Goal: Information Seeking & Learning: Check status

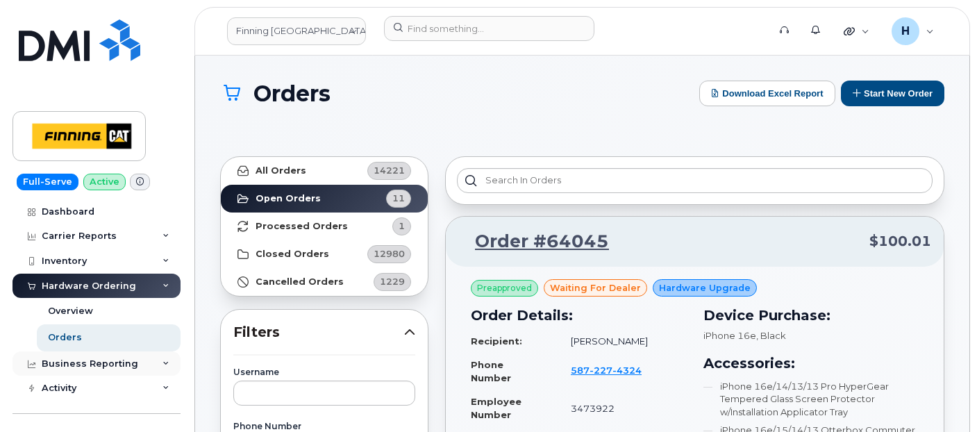
scroll to position [2315, 0]
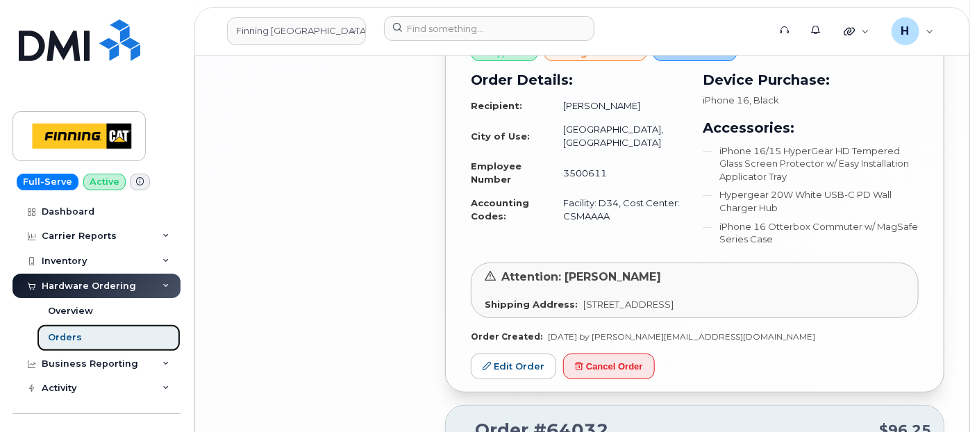
click at [108, 342] on link "Orders" at bounding box center [109, 337] width 144 height 26
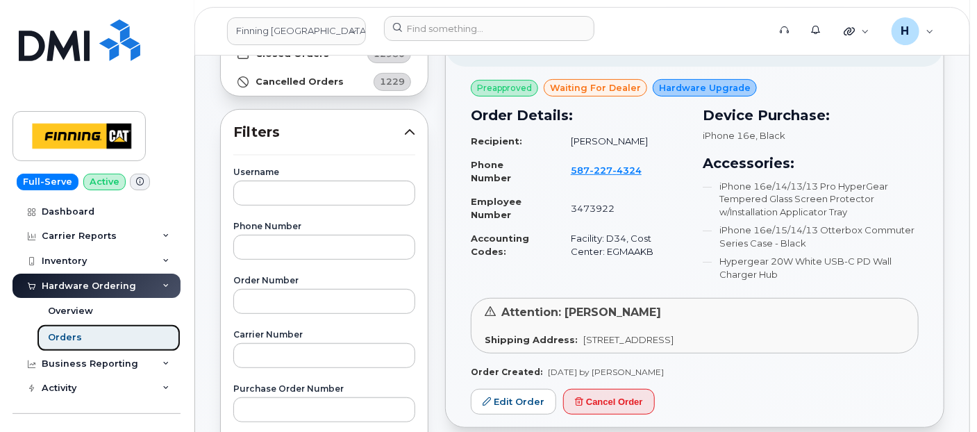
scroll to position [231, 0]
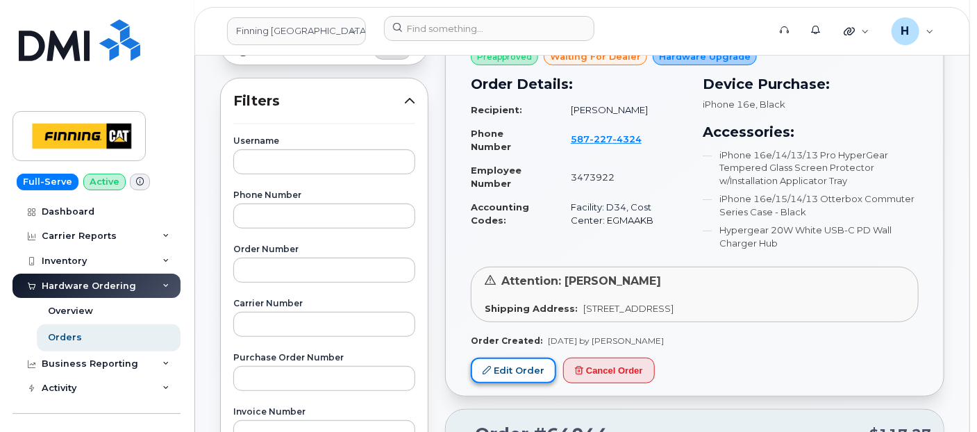
click at [486, 366] on icon at bounding box center [487, 370] width 8 height 8
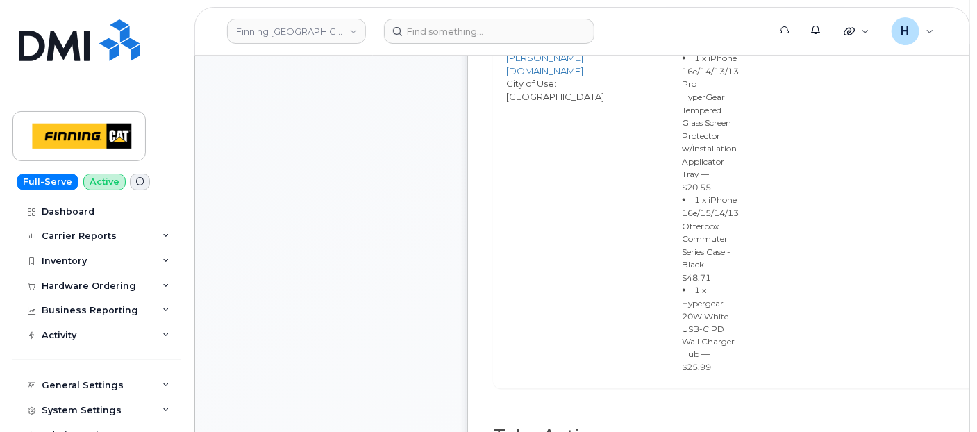
scroll to position [1003, 0]
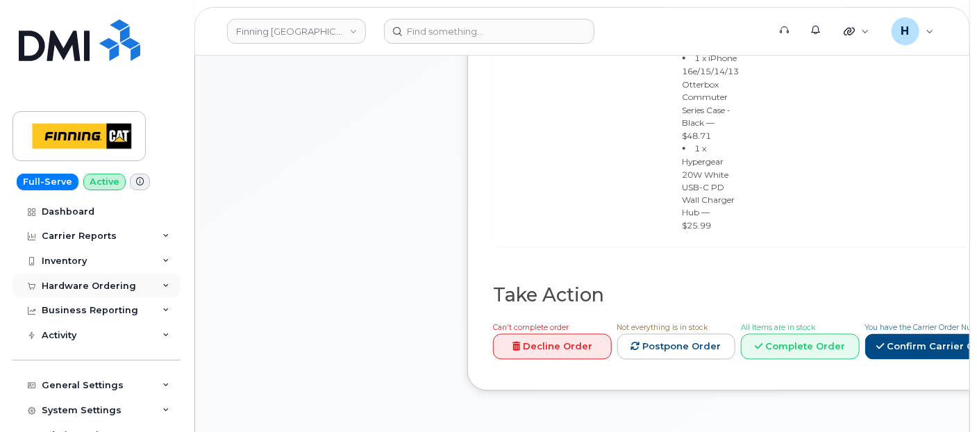
click at [100, 283] on div "Hardware Ordering" at bounding box center [89, 286] width 94 height 11
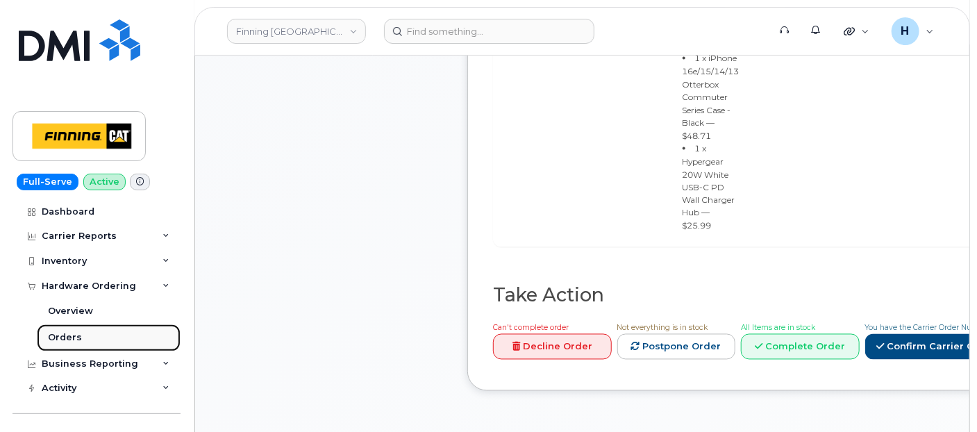
click at [67, 331] on div "Orders" at bounding box center [65, 337] width 34 height 13
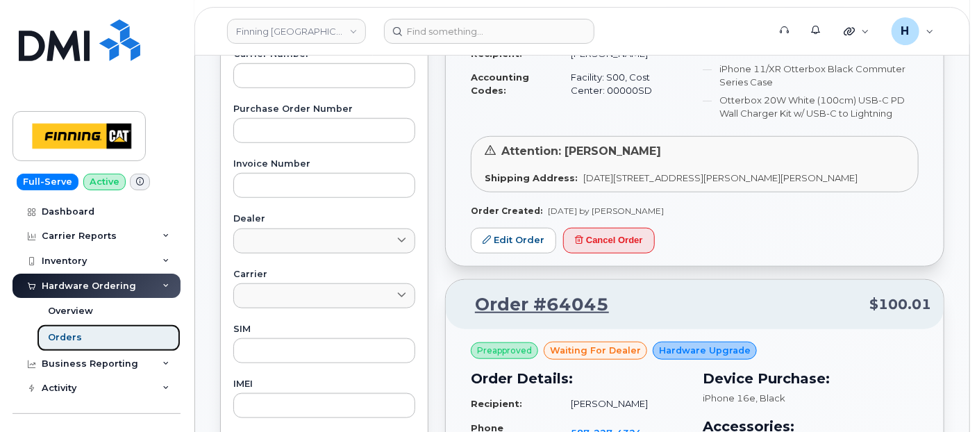
scroll to position [463, 0]
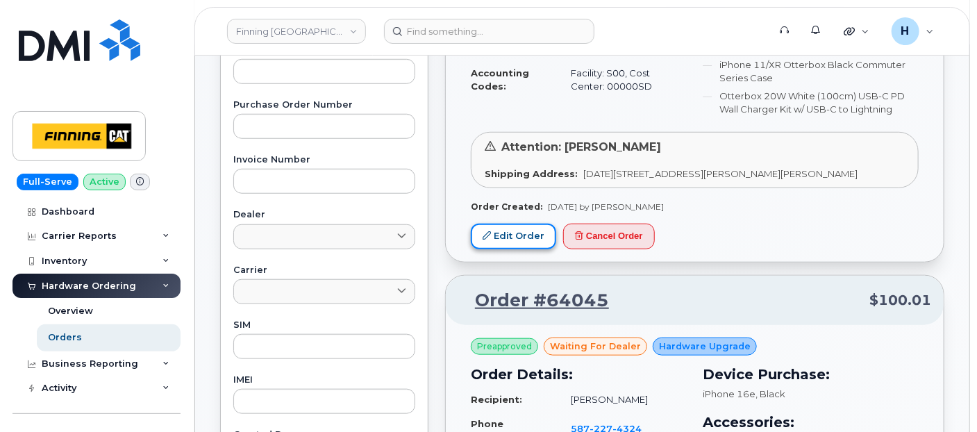
click at [508, 231] on link "Edit Order" at bounding box center [513, 237] width 85 height 26
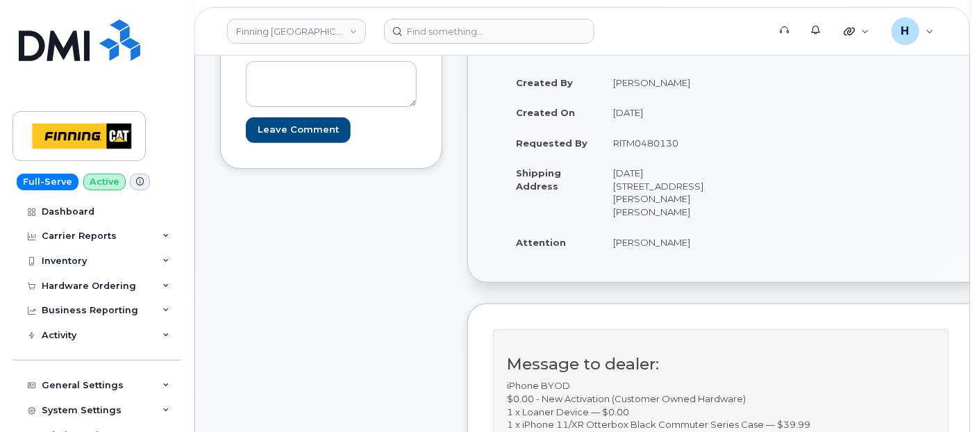
scroll to position [154, 0]
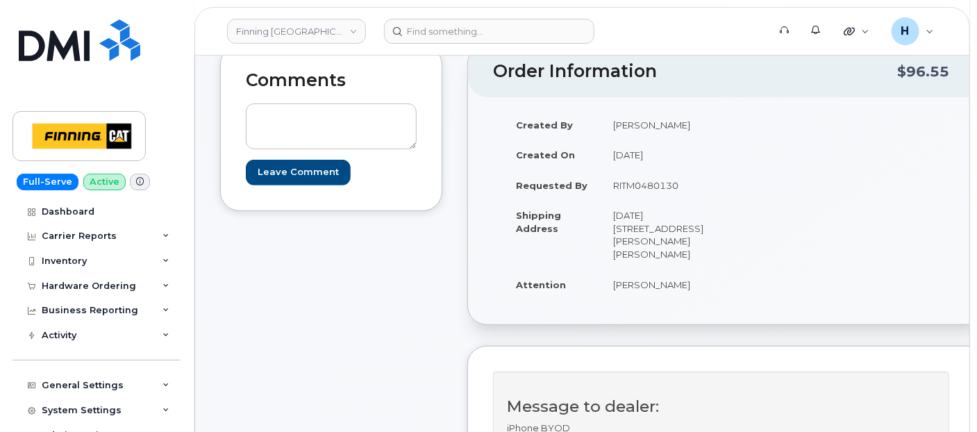
drag, startPoint x: 601, startPoint y: 268, endPoint x: 704, endPoint y: 267, distance: 103.5
click at [704, 270] on td "[PERSON_NAME]" at bounding box center [658, 285] width 115 height 31
copy td "[PERSON_NAME]"
click at [123, 288] on div "Hardware Ordering" at bounding box center [89, 286] width 94 height 11
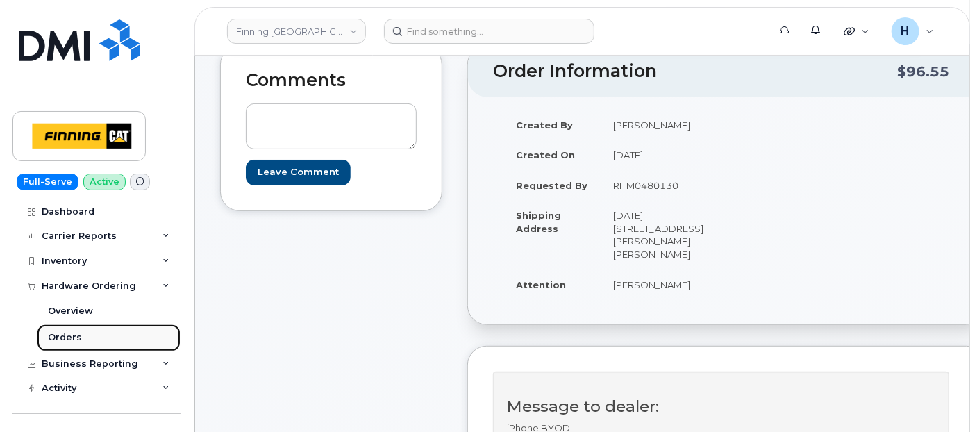
click at [93, 345] on link "Orders" at bounding box center [109, 337] width 144 height 26
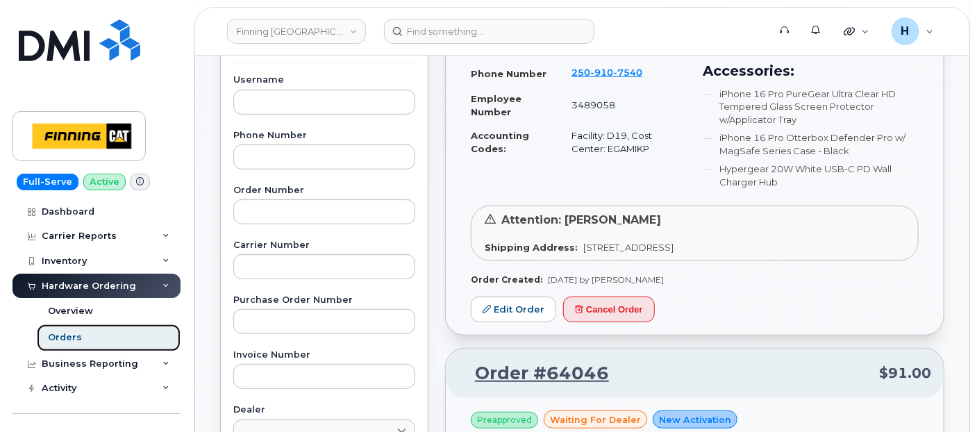
scroll to position [308, 0]
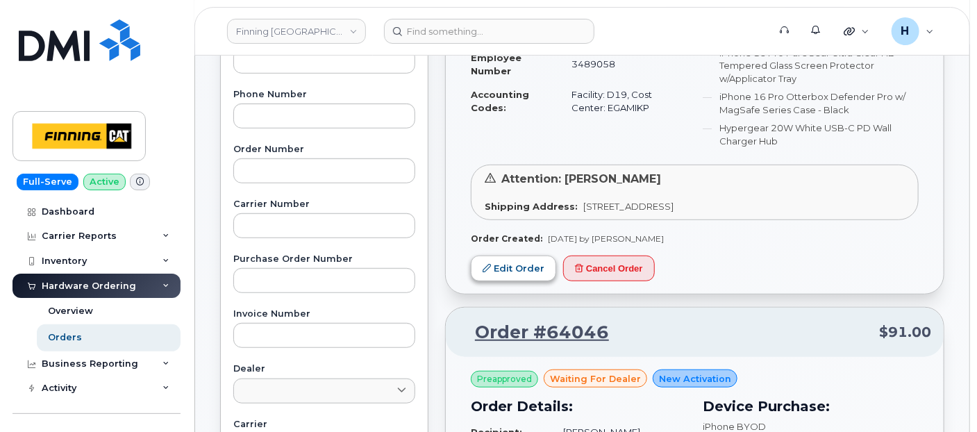
drag, startPoint x: 520, startPoint y: 253, endPoint x: 517, endPoint y: 260, distance: 7.9
click at [517, 259] on div "Preapproved waiting for dealer Hardware Upgrade Order Details: Recipient: Kevin…" at bounding box center [695, 113] width 498 height 361
click at [513, 272] on link "Edit Order" at bounding box center [513, 269] width 85 height 26
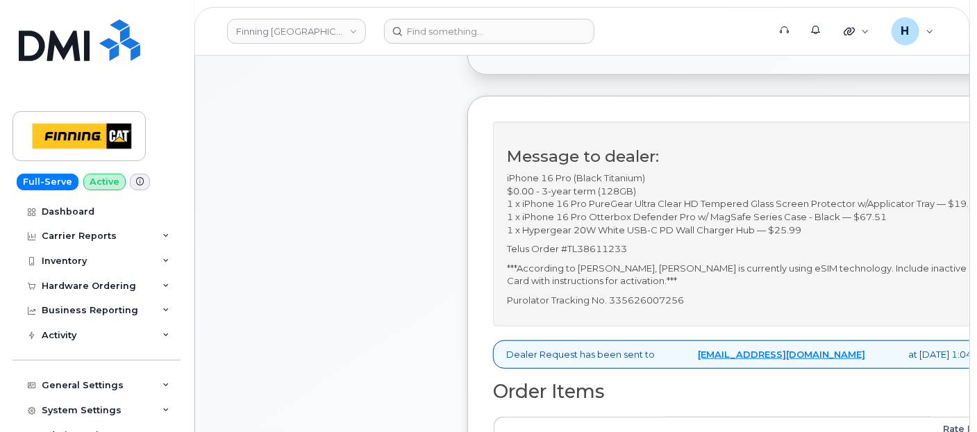
scroll to position [386, 0]
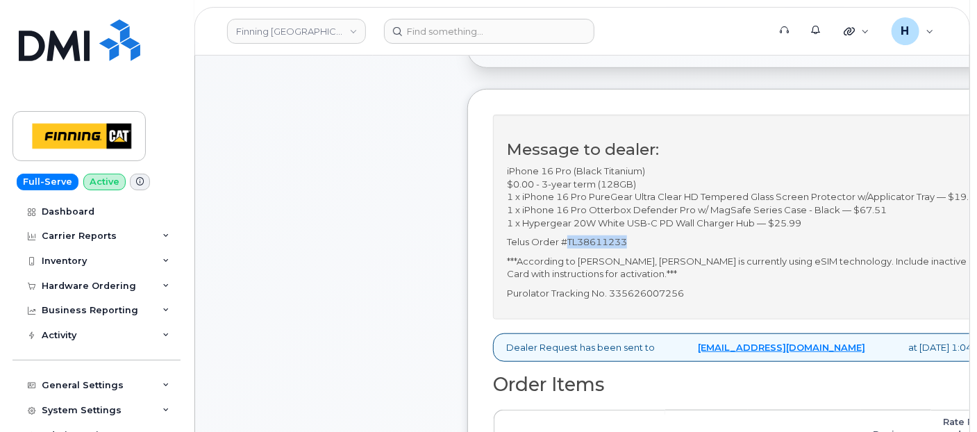
drag, startPoint x: 628, startPoint y: 279, endPoint x: 568, endPoint y: 272, distance: 60.1
click at [568, 249] on p "Telus Order #TL38611233" at bounding box center [748, 241] width 482 height 13
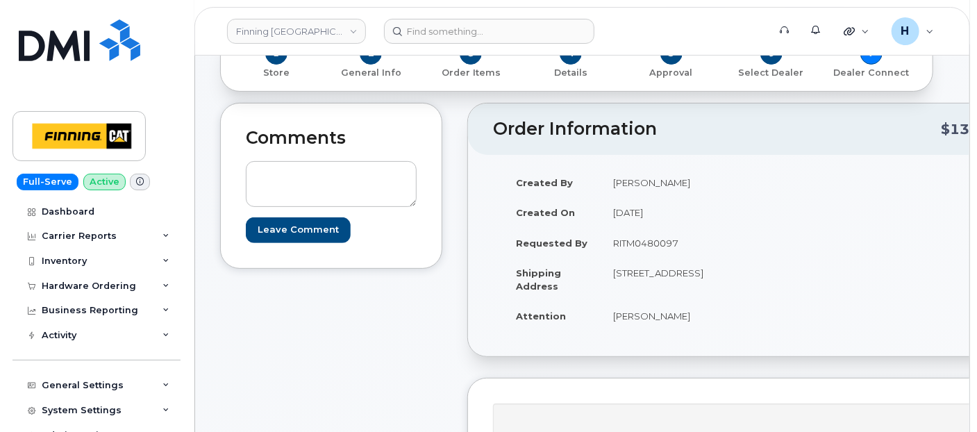
scroll to position [77, 0]
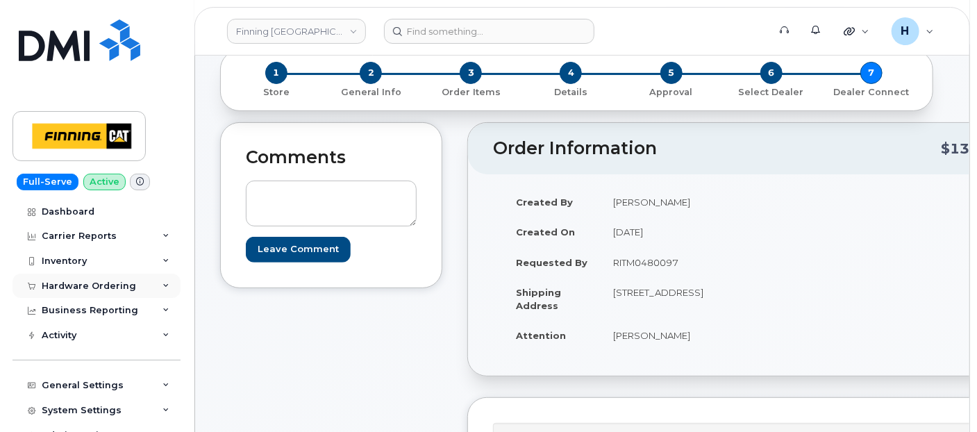
click at [95, 281] on div "Hardware Ordering" at bounding box center [89, 286] width 94 height 11
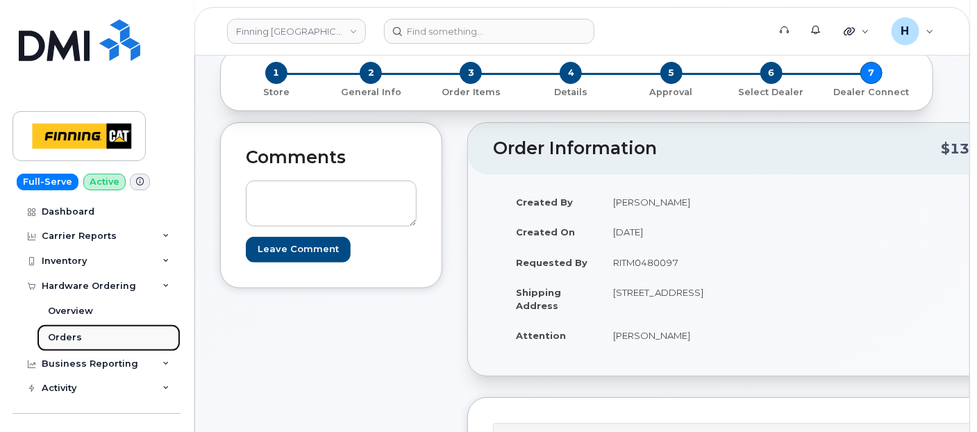
click at [61, 343] on div "Orders" at bounding box center [65, 337] width 34 height 13
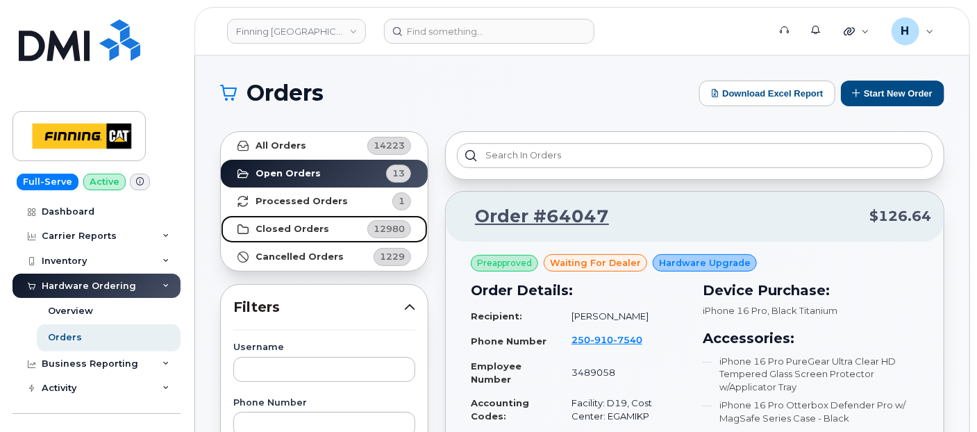
click at [315, 228] on strong "Closed Orders" at bounding box center [293, 229] width 74 height 11
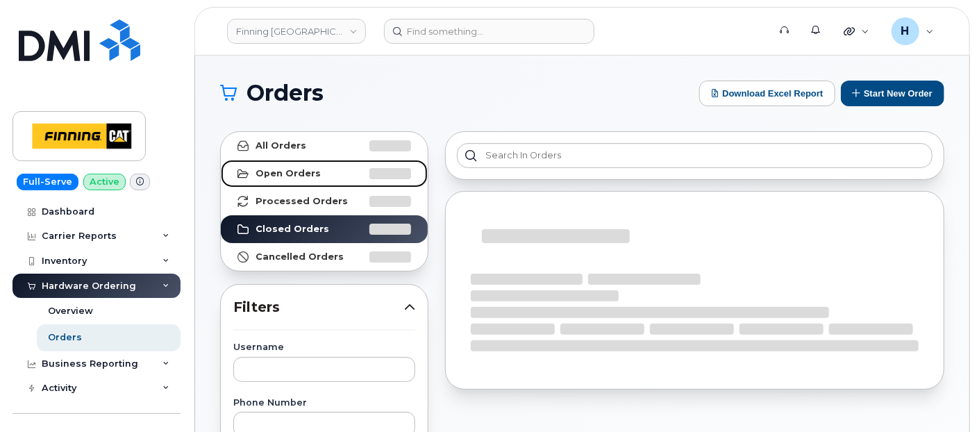
click at [357, 164] on link "Open Orders" at bounding box center [324, 174] width 207 height 28
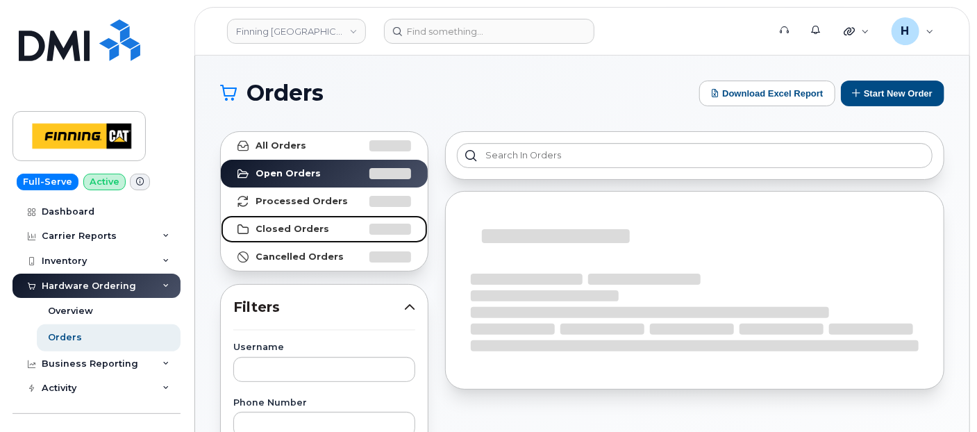
click at [334, 231] on link "Closed Orders" at bounding box center [324, 229] width 207 height 28
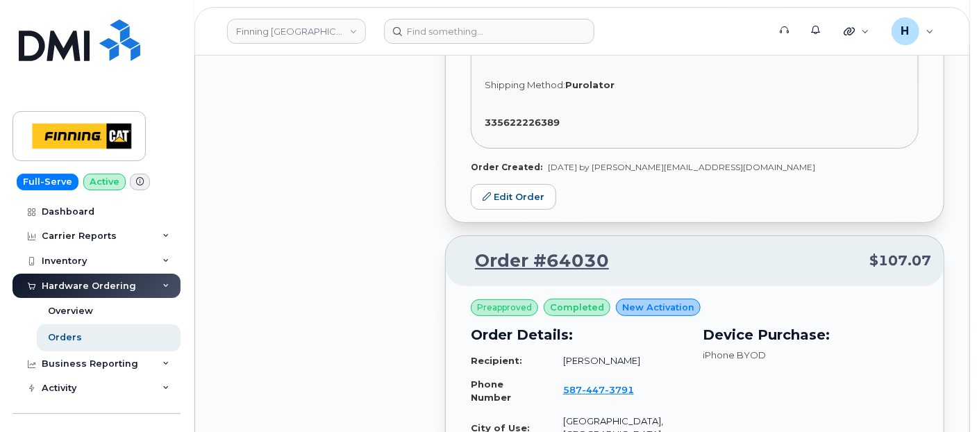
scroll to position [2469, 0]
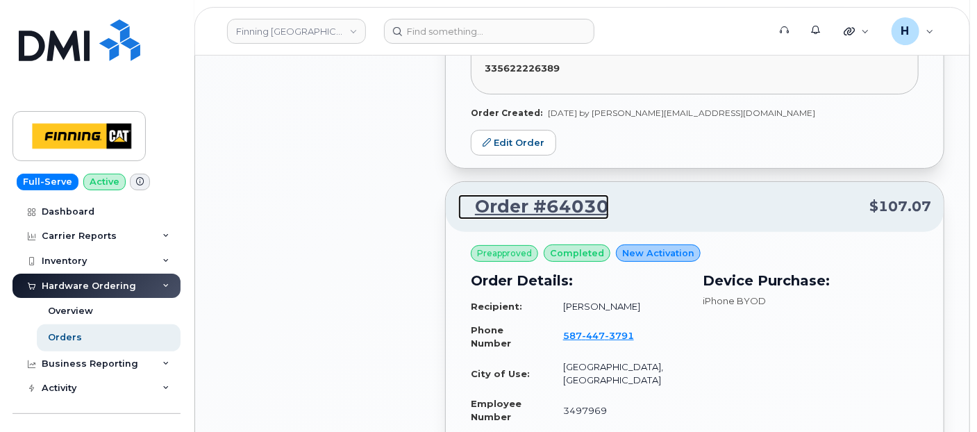
click at [520, 194] on link "Order #64030" at bounding box center [533, 206] width 151 height 25
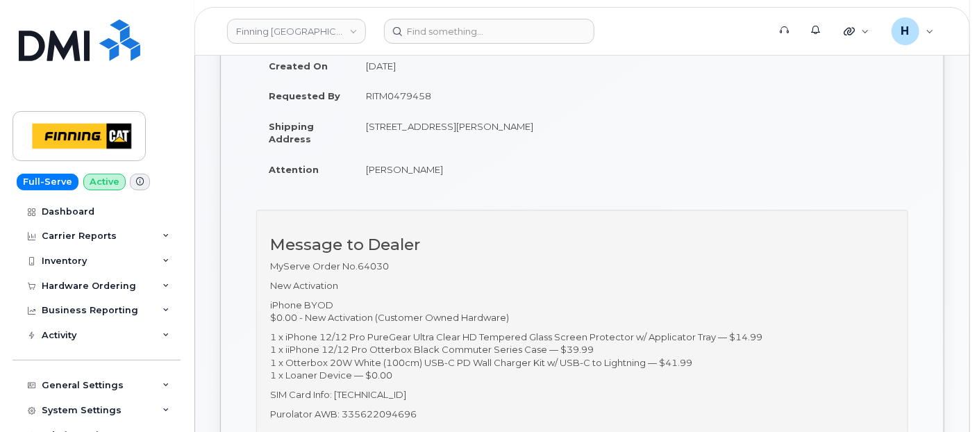
scroll to position [231, 0]
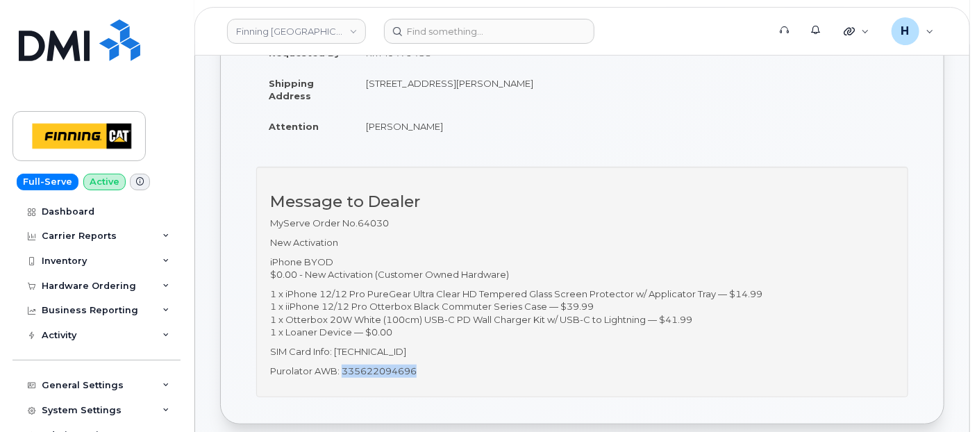
drag, startPoint x: 426, startPoint y: 367, endPoint x: 341, endPoint y: 368, distance: 85.4
click at [341, 368] on p "Purolator AWB: 335622094696" at bounding box center [582, 371] width 624 height 13
copy p "335622094696"
drag, startPoint x: 361, startPoint y: 123, endPoint x: 448, endPoint y: 123, distance: 87.5
click at [448, 123] on td "Amanda Bradley" at bounding box center [463, 126] width 219 height 31
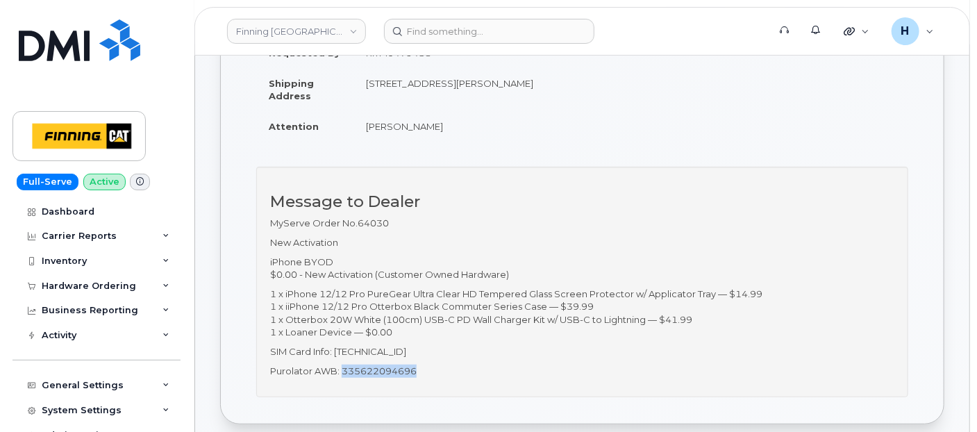
copy td "Amanda Bradley"
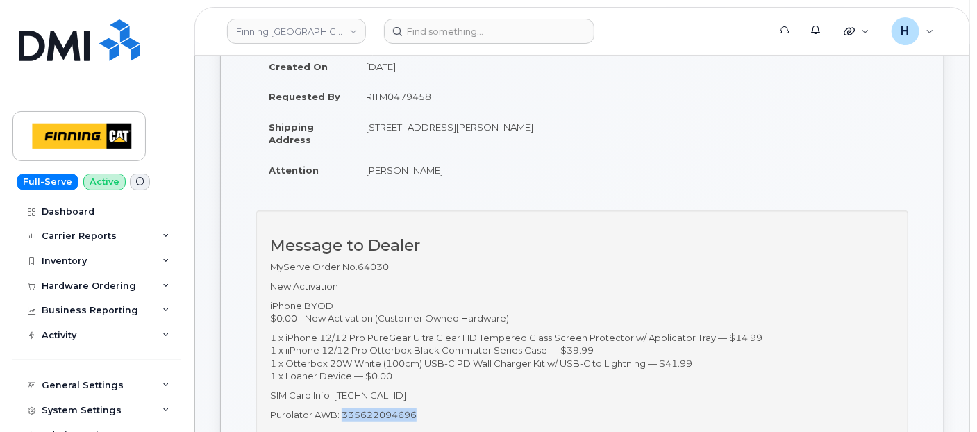
scroll to position [154, 0]
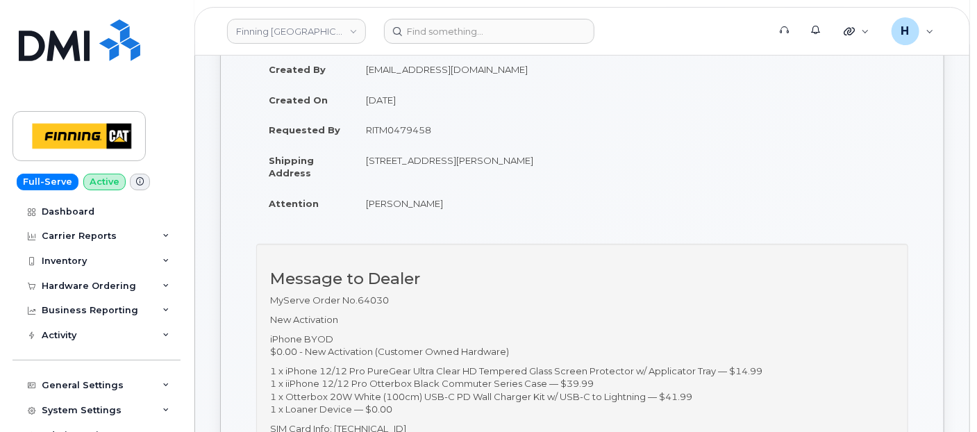
drag, startPoint x: 399, startPoint y: 157, endPoint x: 456, endPoint y: 171, distance: 58.6
click at [456, 171] on td "7550 Edgar Industrial Dr RED DEER AB T4P 3R2 CANADA" at bounding box center [463, 166] width 219 height 43
copy td "7550 Edgar Industrial Dr RED DEER AB T4P 3R2 CANADA"
click at [49, 285] on div "Hardware Ordering" at bounding box center [89, 286] width 94 height 11
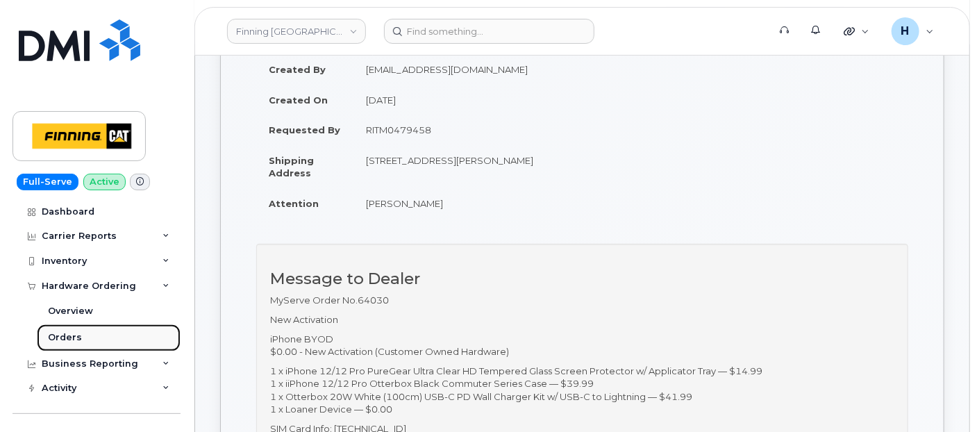
click at [75, 338] on div "Orders" at bounding box center [65, 337] width 34 height 13
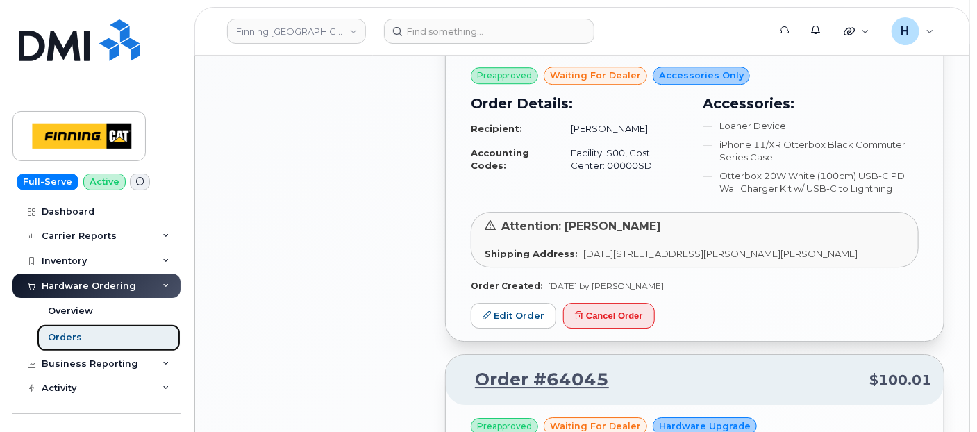
scroll to position [1852, 0]
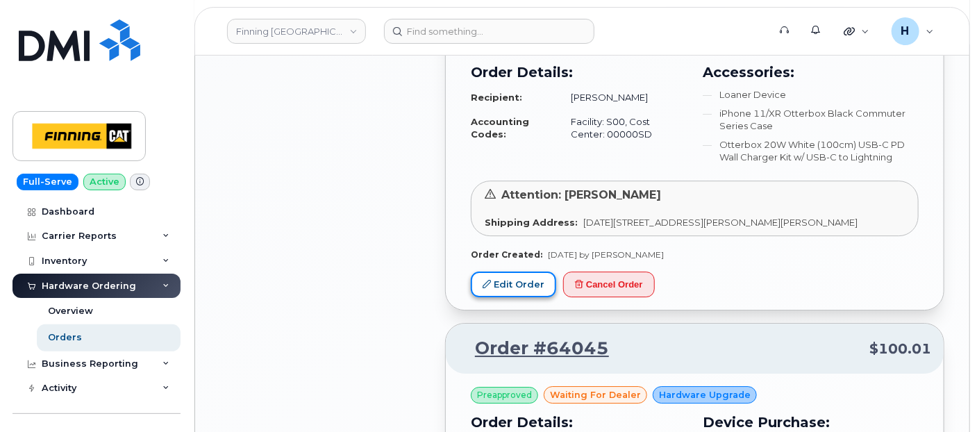
click at [483, 280] on icon at bounding box center [487, 284] width 8 height 8
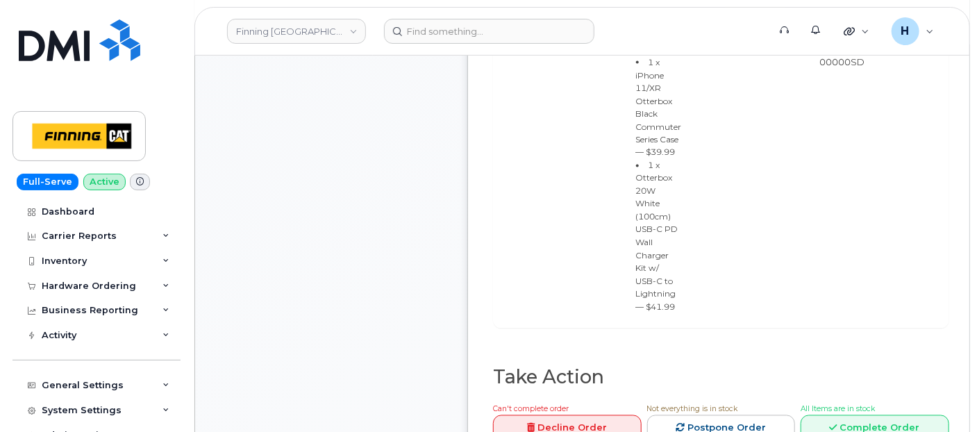
scroll to position [1157, 0]
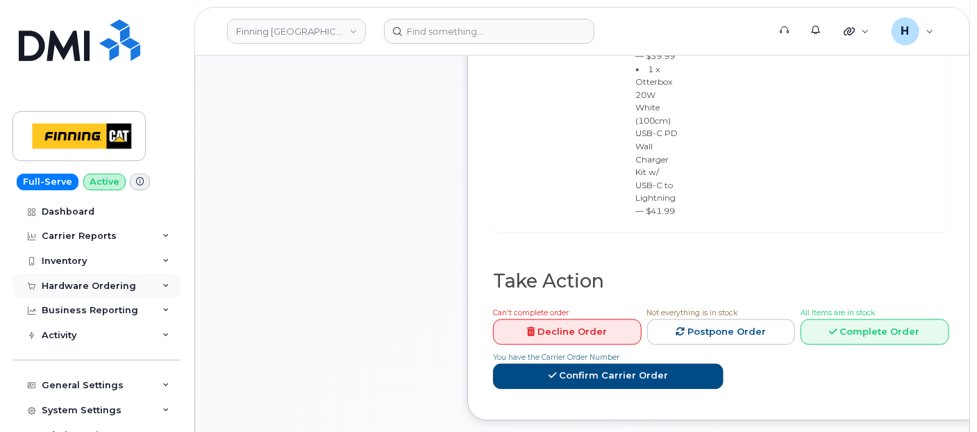
click at [117, 278] on div "Hardware Ordering" at bounding box center [97, 286] width 168 height 25
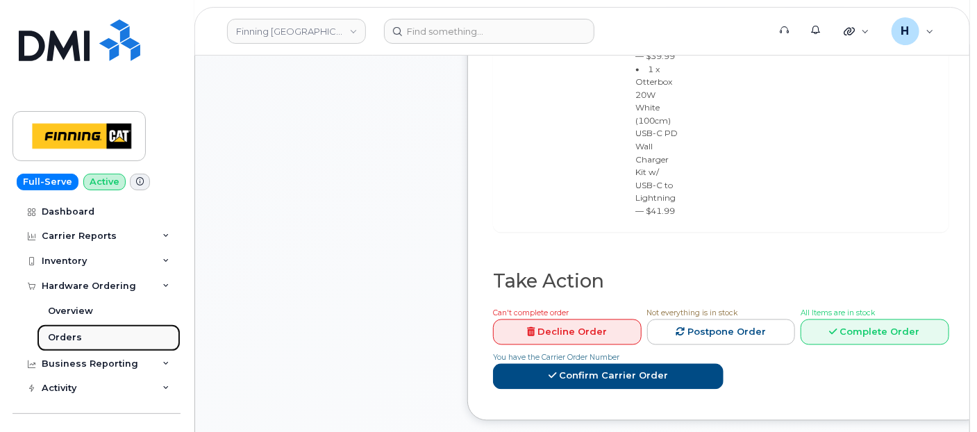
click at [100, 335] on link "Orders" at bounding box center [109, 337] width 144 height 26
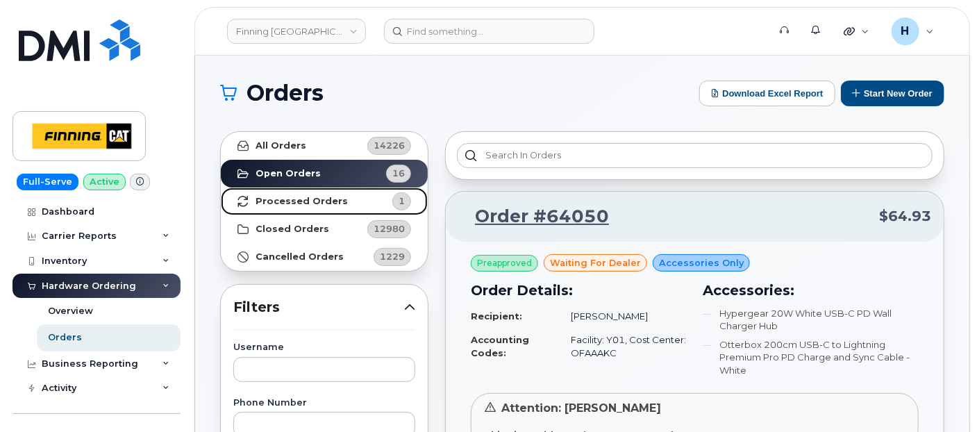
click at [359, 199] on link "Processed Orders 1" at bounding box center [324, 202] width 207 height 28
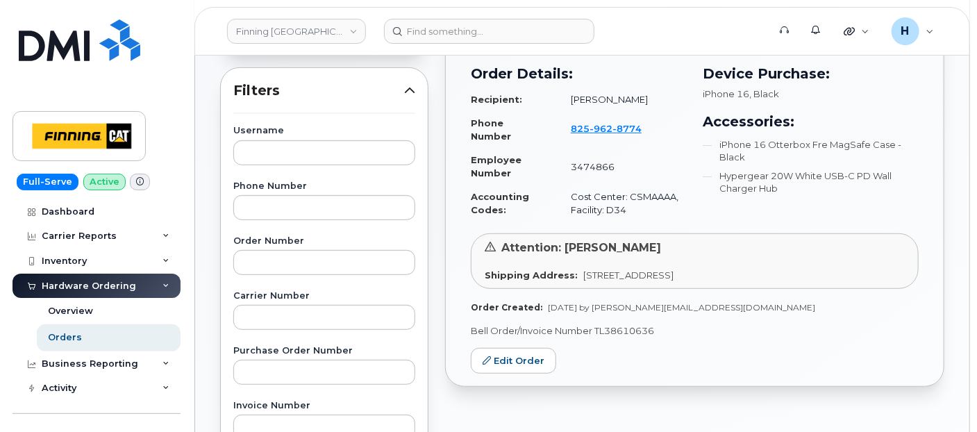
scroll to position [231, 0]
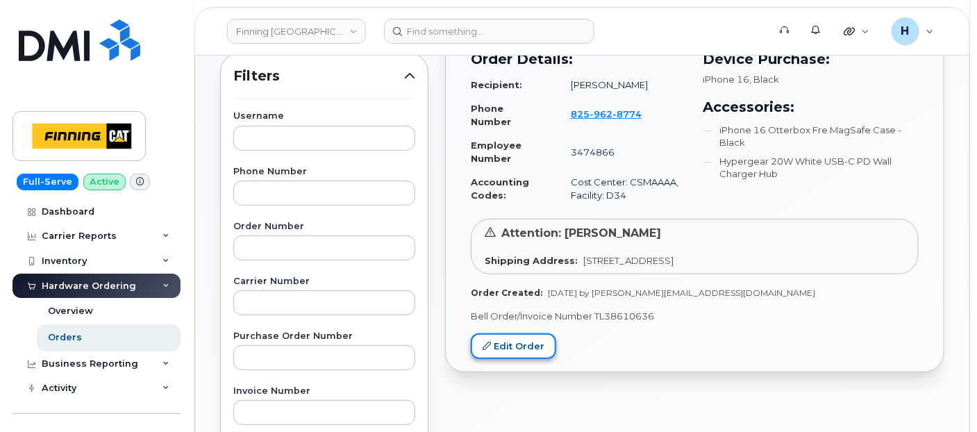
click at [531, 333] on link "Edit Order" at bounding box center [513, 346] width 85 height 26
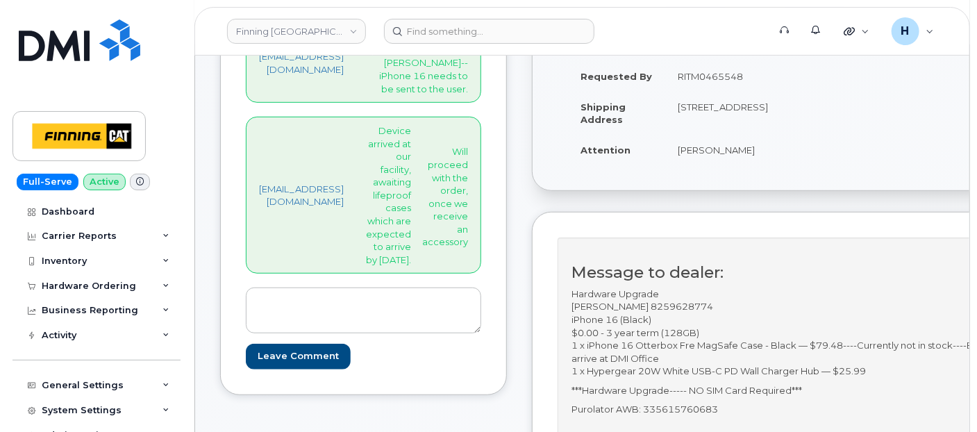
scroll to position [308, 0]
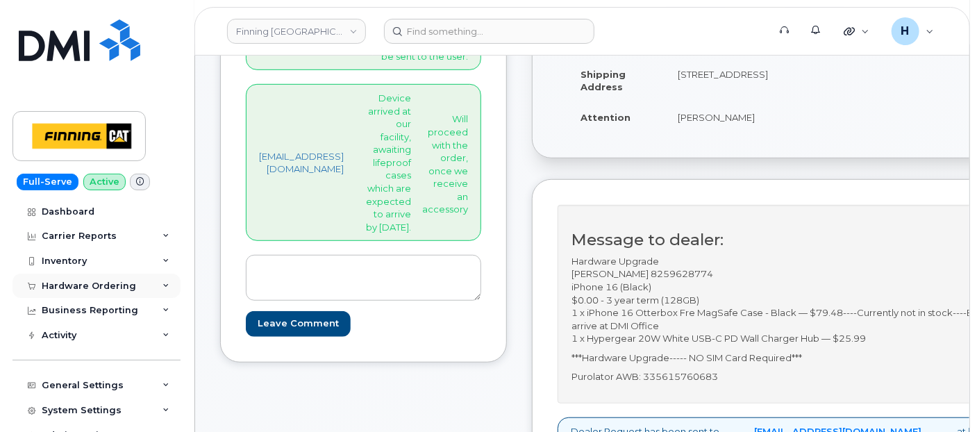
click at [99, 276] on div "Hardware Ordering" at bounding box center [97, 286] width 168 height 25
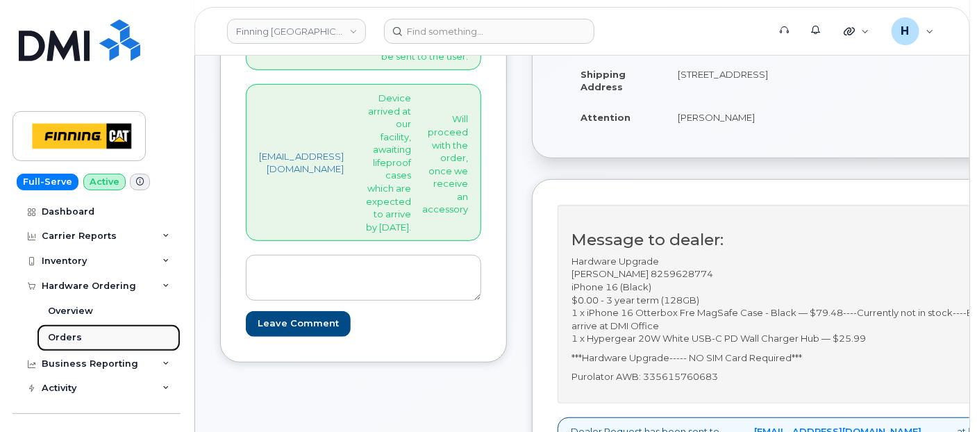
click at [90, 338] on link "Orders" at bounding box center [109, 337] width 144 height 26
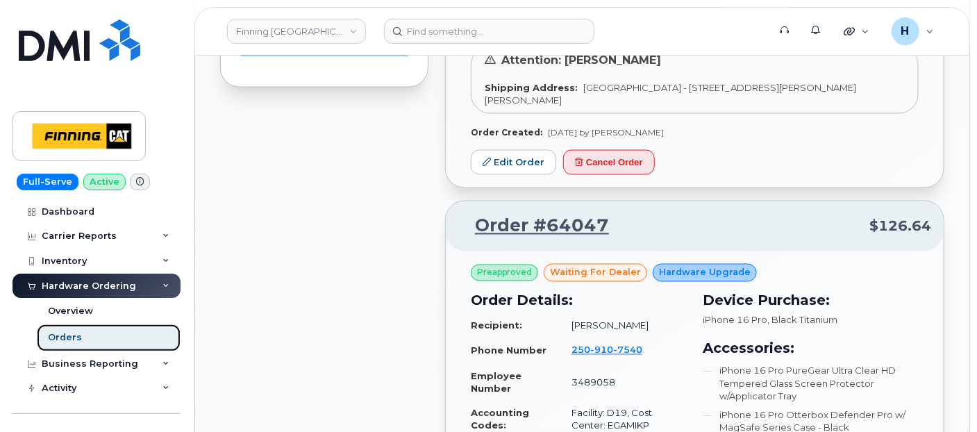
scroll to position [1157, 0]
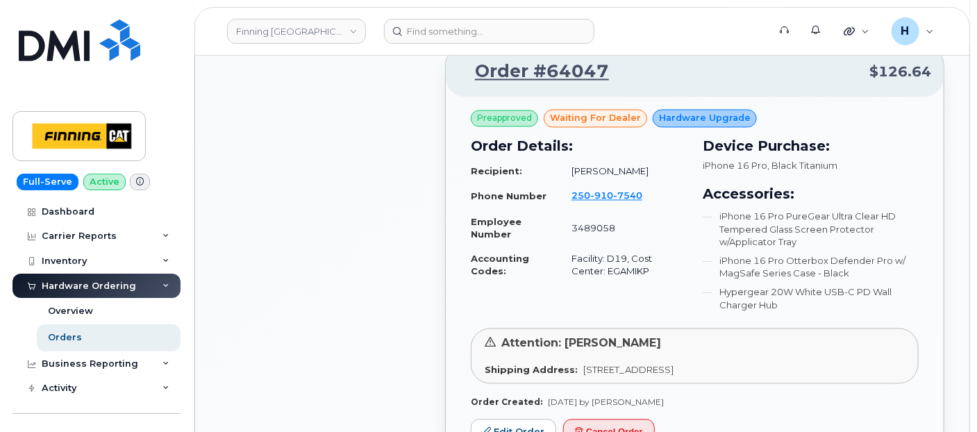
click at [443, 13] on header "Finning Canada Support Alerts Quicklinks Suspend / Cancel Device Change SIM Car…" at bounding box center [582, 31] width 776 height 49
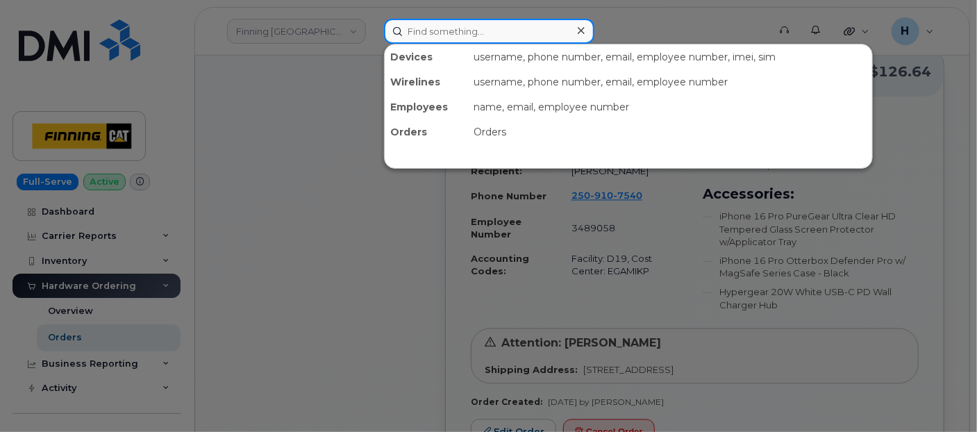
click at [446, 22] on input at bounding box center [489, 31] width 210 height 25
paste input "George Mahieux"
type input "George Mahieux"
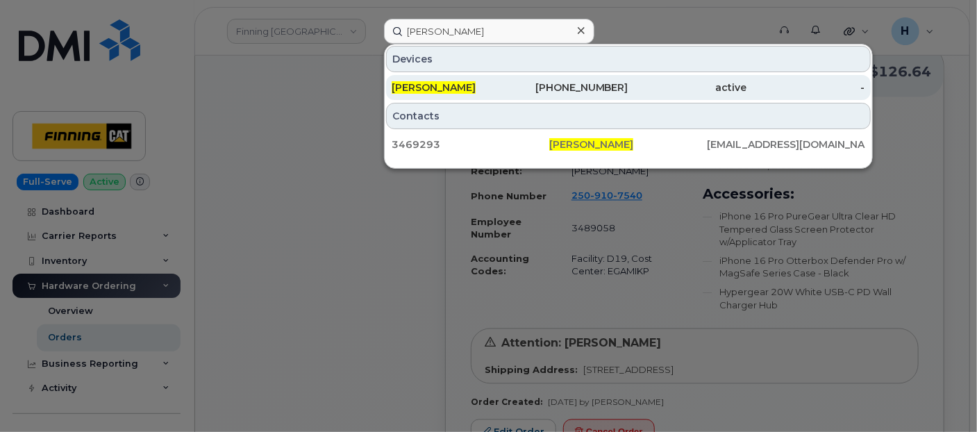
click at [415, 90] on span "George Mahieux" at bounding box center [434, 87] width 84 height 13
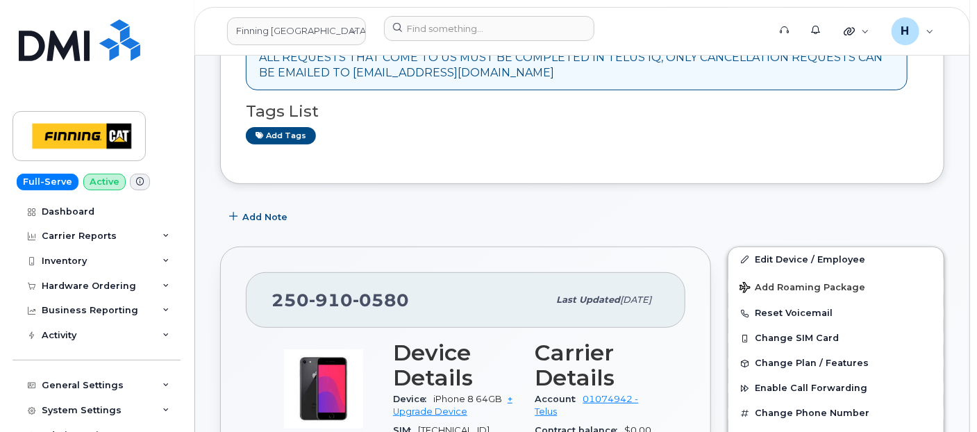
scroll to position [154, 0]
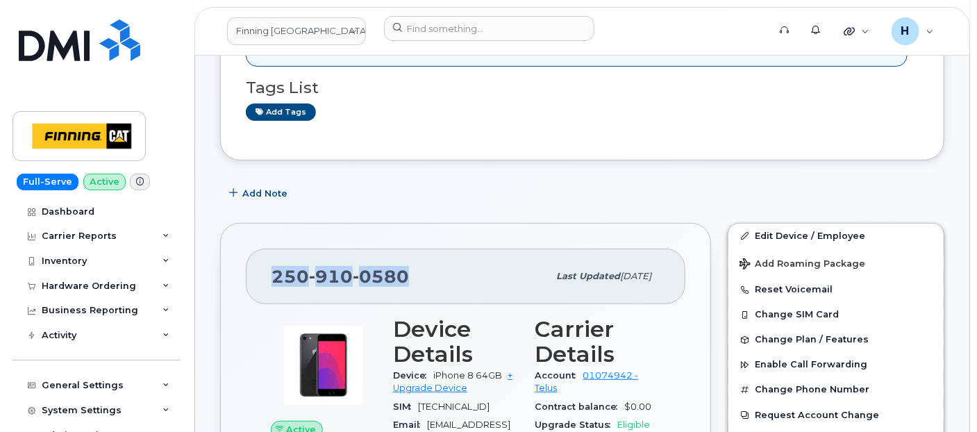
drag, startPoint x: 409, startPoint y: 276, endPoint x: 272, endPoint y: 274, distance: 137.6
click at [272, 274] on div "250 910 0580" at bounding box center [410, 276] width 276 height 29
copy span "250 910 0580"
click at [131, 290] on div "Hardware Ordering" at bounding box center [97, 286] width 168 height 25
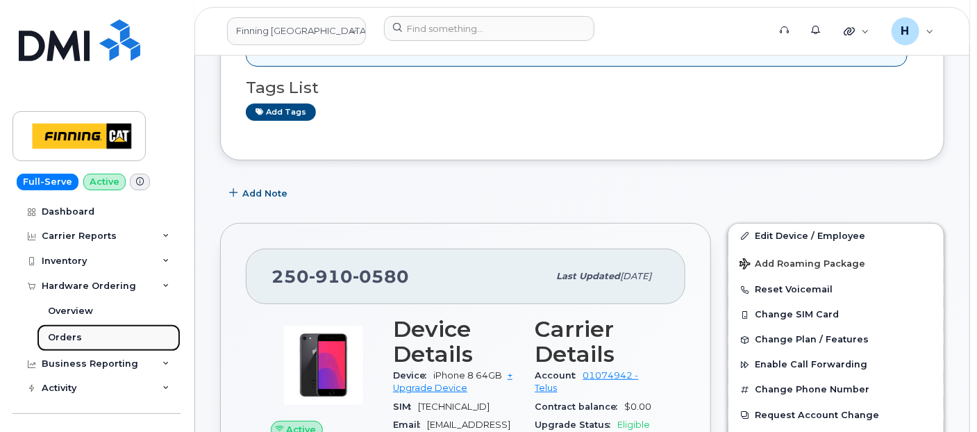
click at [73, 345] on link "Orders" at bounding box center [109, 337] width 144 height 26
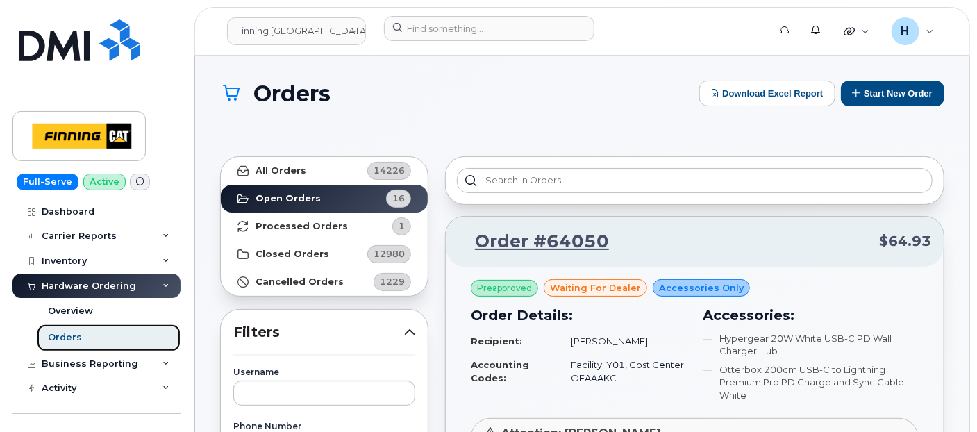
click at [92, 341] on link "Orders" at bounding box center [109, 337] width 144 height 26
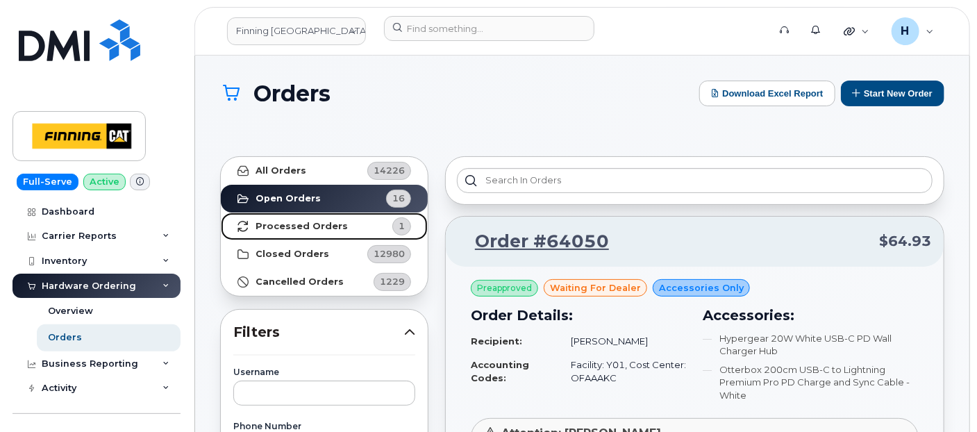
click at [305, 234] on link "Processed Orders 1" at bounding box center [324, 227] width 207 height 28
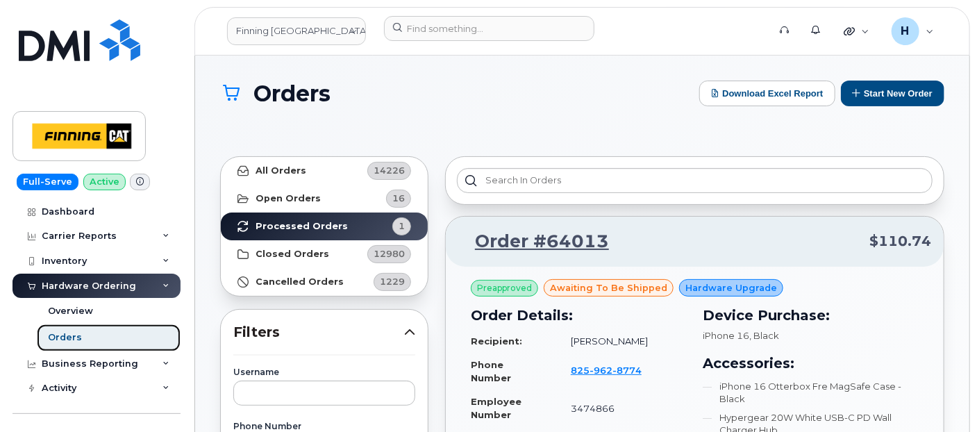
click at [103, 347] on link "Orders" at bounding box center [109, 337] width 144 height 26
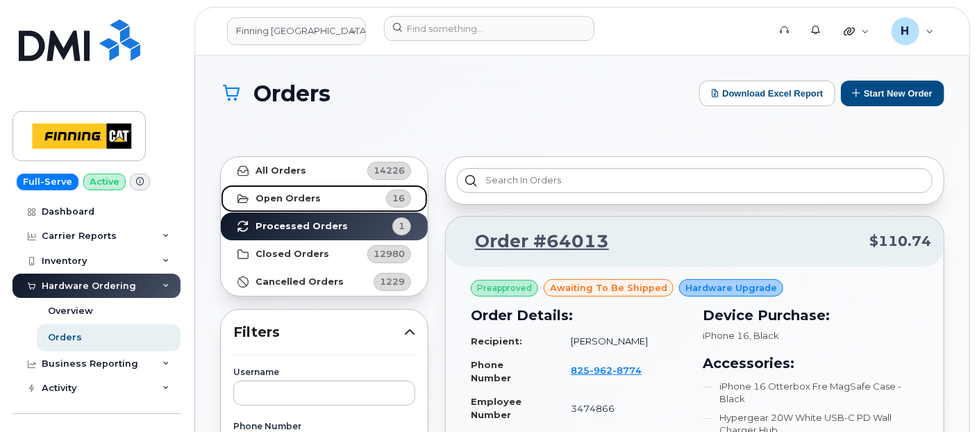
click at [307, 207] on link "Open Orders 16" at bounding box center [324, 199] width 207 height 28
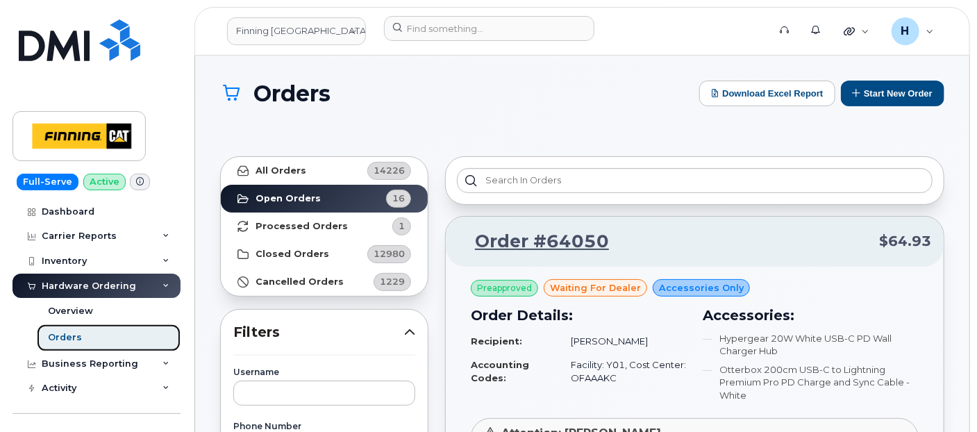
click at [83, 331] on link "Orders" at bounding box center [109, 337] width 144 height 26
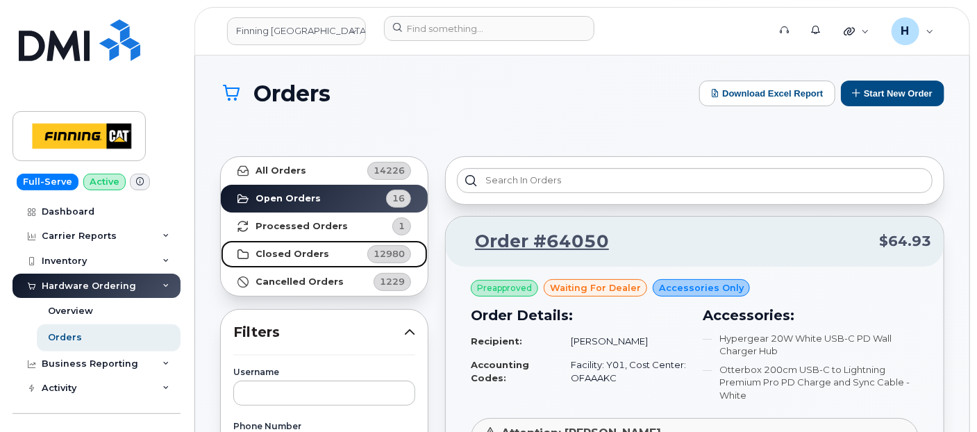
click at [310, 244] on link "Closed Orders 12980" at bounding box center [324, 254] width 207 height 28
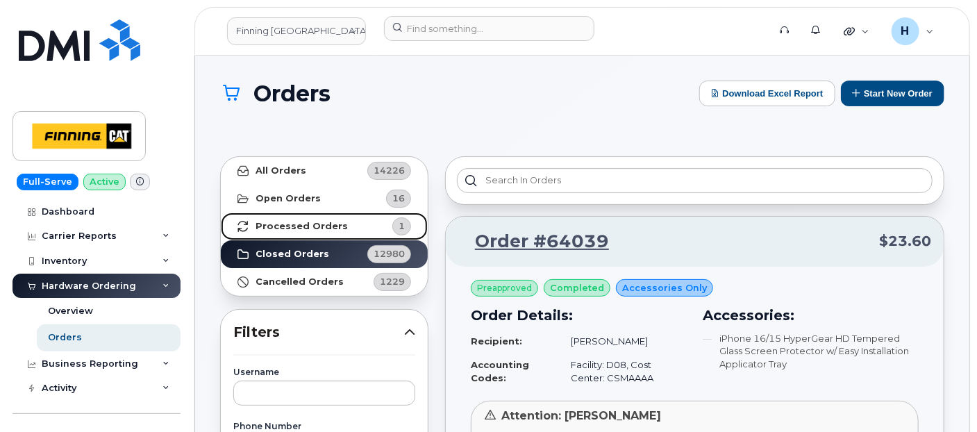
click at [311, 229] on strong "Processed Orders" at bounding box center [302, 226] width 92 height 11
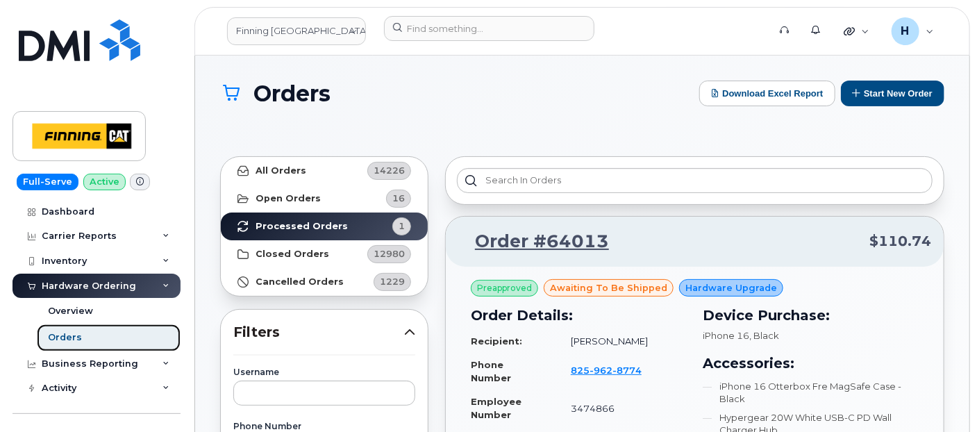
click at [111, 331] on link "Orders" at bounding box center [109, 337] width 144 height 26
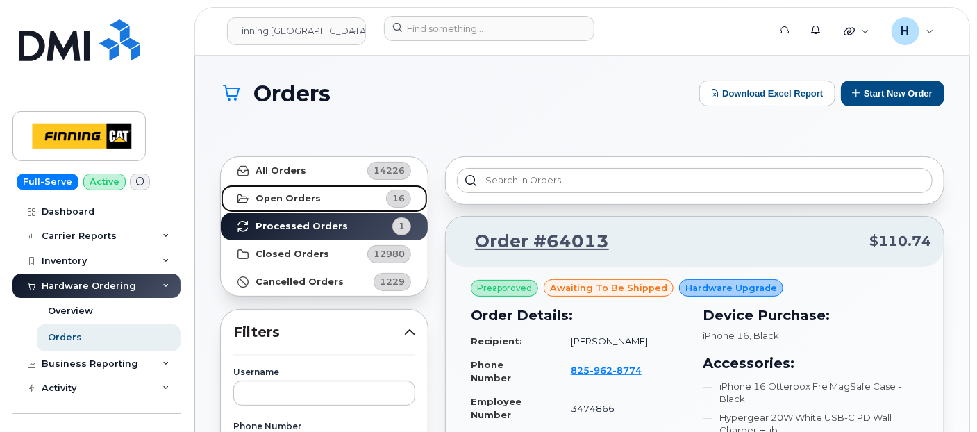
click at [338, 205] on link "Open Orders 16" at bounding box center [324, 199] width 207 height 28
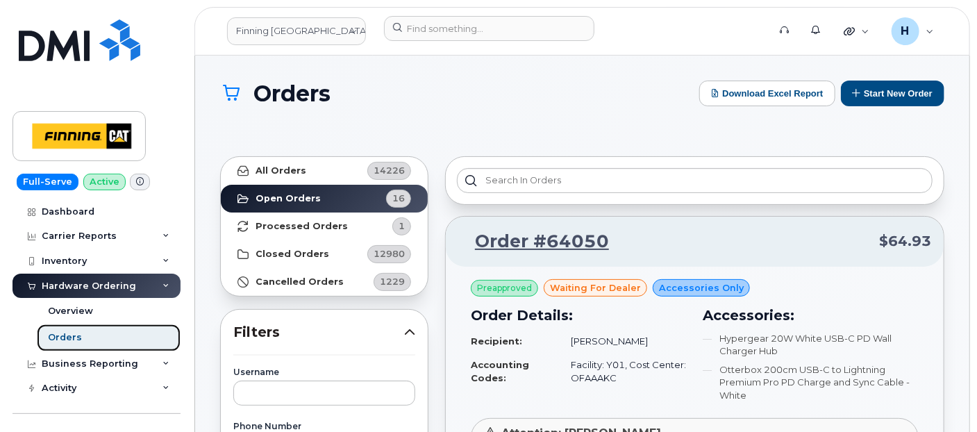
click at [75, 336] on div "Orders" at bounding box center [65, 337] width 34 height 13
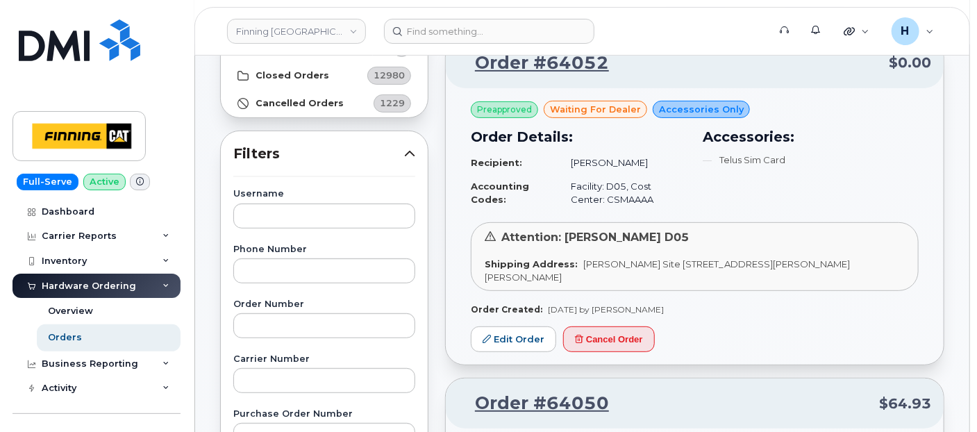
scroll to position [154, 0]
click at [485, 329] on link "Edit Order" at bounding box center [513, 339] width 85 height 26
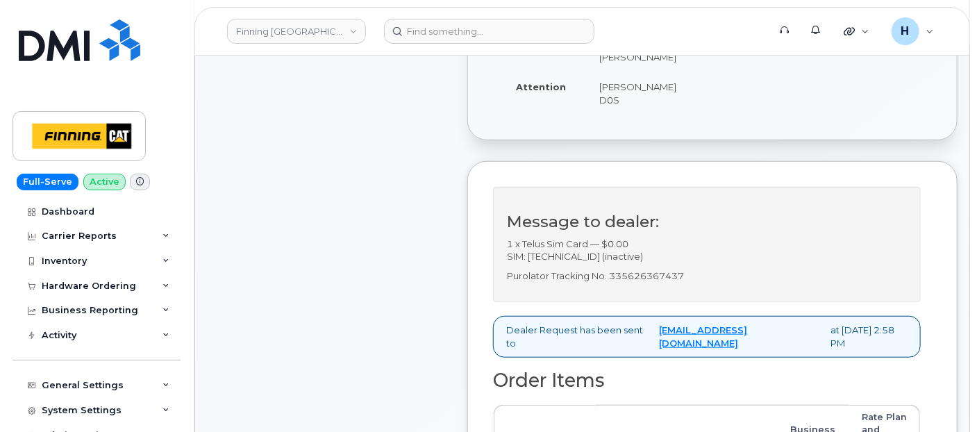
scroll to position [386, 0]
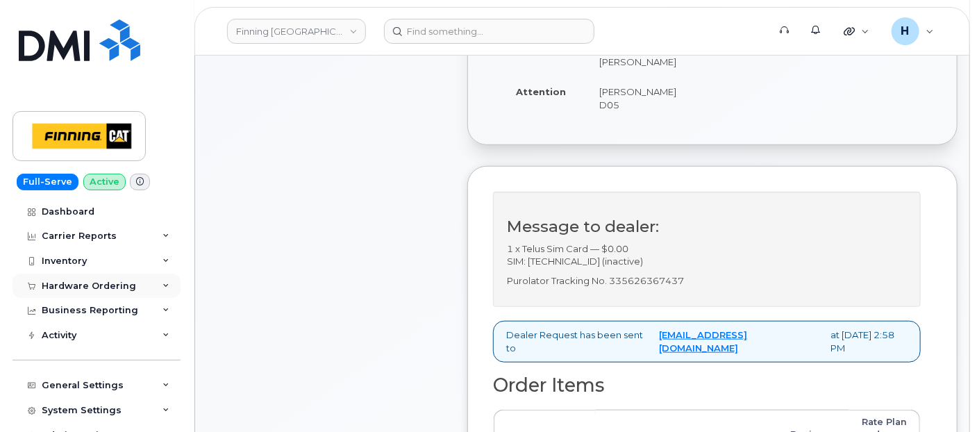
click at [91, 281] on div "Hardware Ordering" at bounding box center [89, 286] width 94 height 11
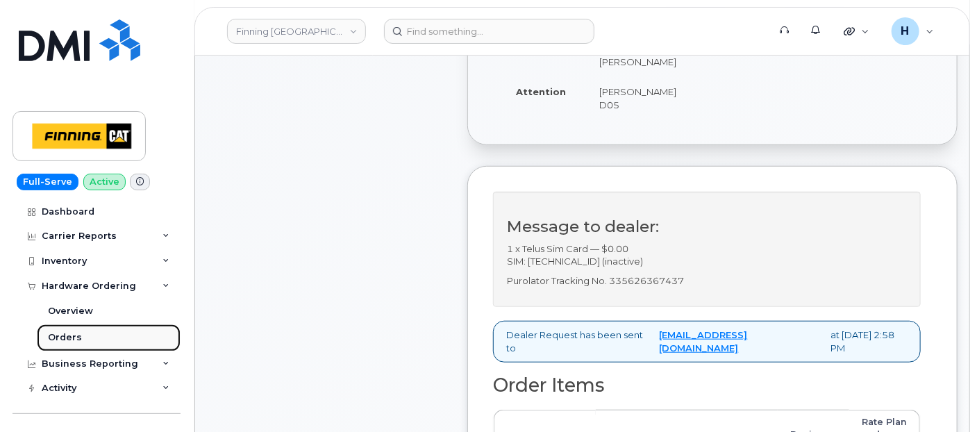
click at [76, 336] on div "Orders" at bounding box center [65, 337] width 34 height 13
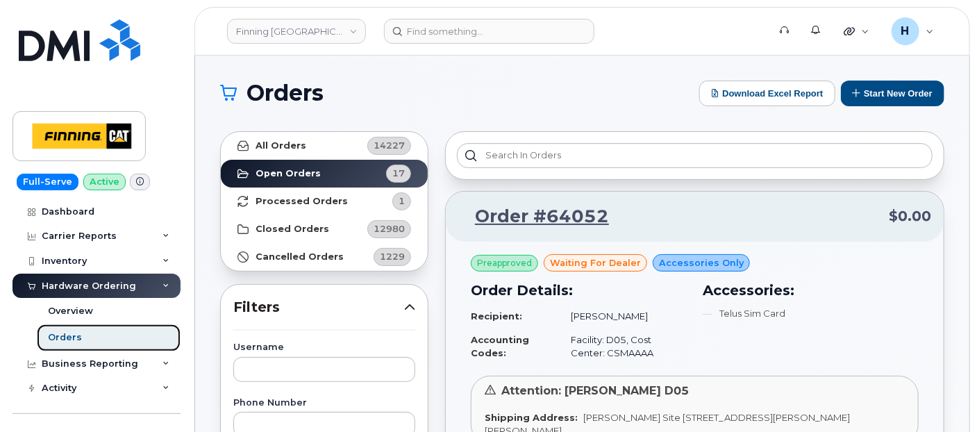
click at [83, 332] on link "Orders" at bounding box center [109, 337] width 144 height 26
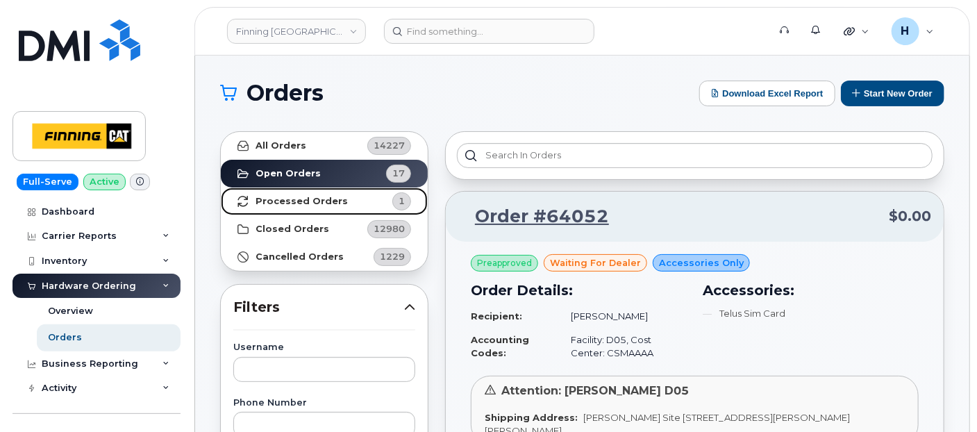
click at [274, 198] on strong "Processed Orders" at bounding box center [302, 201] width 92 height 11
